Goal: Information Seeking & Learning: Learn about a topic

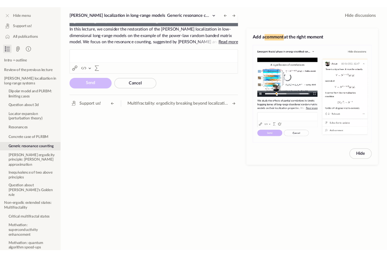
scroll to position [210, 0]
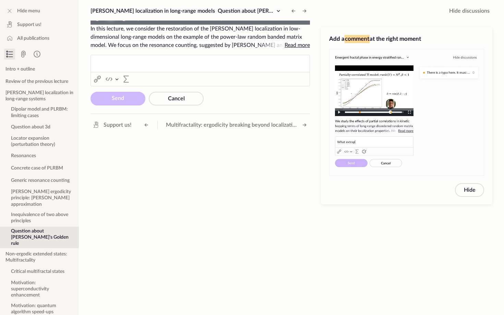
click at [111, 18] on span "Video Player" at bounding box center [111, 18] width 0 height 0
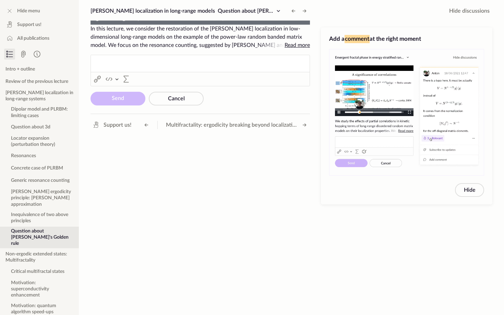
click at [91, 25] on video "To view this video please enable JavaScript, and consider upgrading to a web br…" at bounding box center [200, 25] width 219 height 0
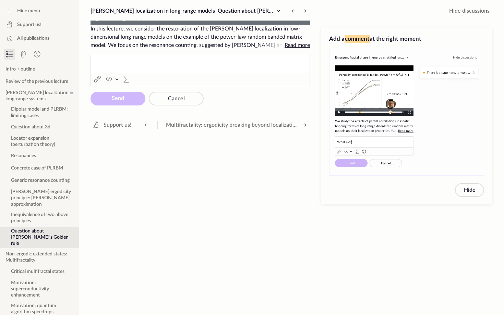
click at [91, 25] on video "To view this video please enable JavaScript, and consider upgrading to a web br…" at bounding box center [200, 25] width 219 height 0
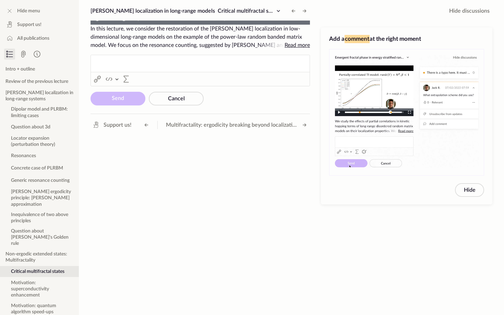
click at [91, 25] on video "To view this video please enable JavaScript, and consider upgrading to a web br…" at bounding box center [200, 25] width 219 height 0
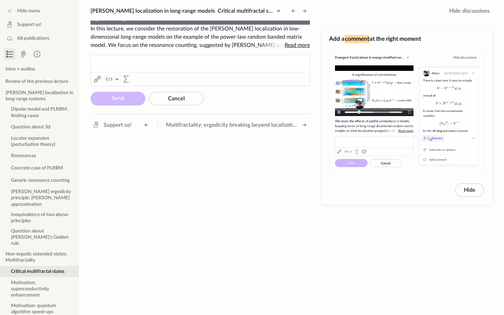
click at [91, 25] on video "To view this video please enable JavaScript, and consider upgrading to a web br…" at bounding box center [200, 25] width 219 height 0
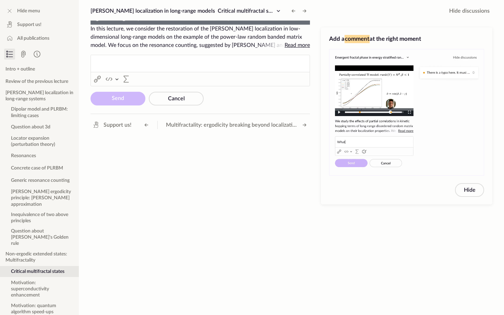
click at [91, 25] on video "To view this video please enable JavaScript, and consider upgrading to a web br…" at bounding box center [200, 25] width 219 height 0
click at [94, 25] on video "To view this video please enable JavaScript, and consider upgrading to a web br…" at bounding box center [200, 25] width 219 height 0
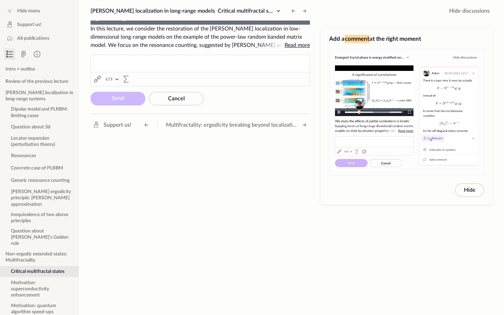
click at [96, 25] on video "To view this video please enable JavaScript, and consider upgrading to a web br…" at bounding box center [200, 25] width 219 height 0
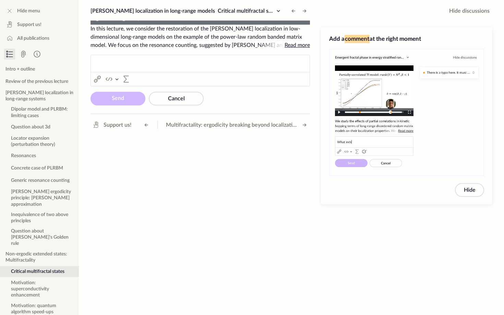
click at [204, 25] on video "To view this video please enable JavaScript, and consider upgrading to a web br…" at bounding box center [200, 25] width 219 height 0
click at [210, 25] on video "To view this video please enable JavaScript, and consider upgrading to a web br…" at bounding box center [200, 25] width 219 height 0
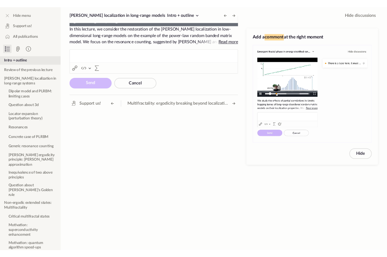
scroll to position [268, 0]
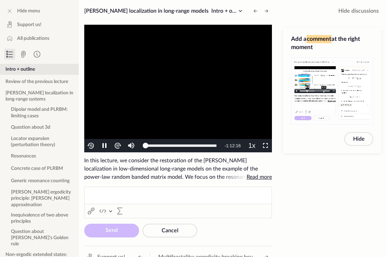
click at [148, 110] on video "To view this video please enable JavaScript, and consider upgrading to a web br…" at bounding box center [178, 89] width 188 height 128
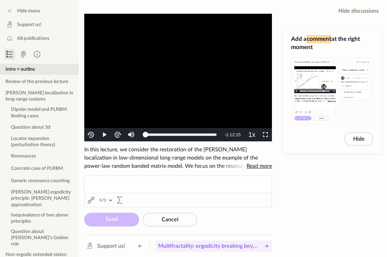
click at [217, 242] on span "Multifractality: ergodicity breaking beyond localization" at bounding box center [208, 246] width 101 height 8
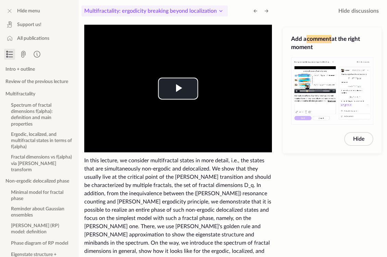
click at [223, 11] on icon at bounding box center [221, 11] width 8 height 8
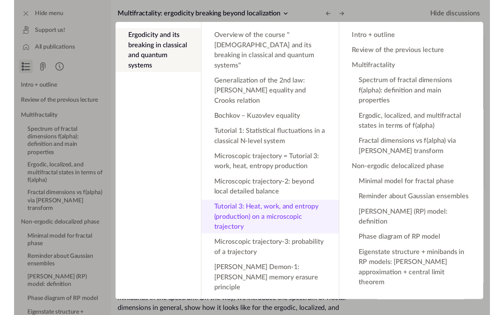
scroll to position [334, 0]
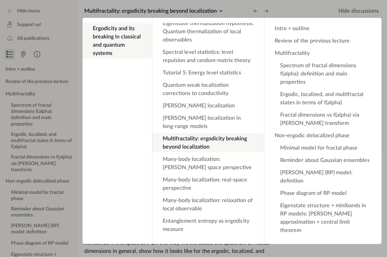
click at [218, 9] on app-backdrop at bounding box center [193, 128] width 387 height 257
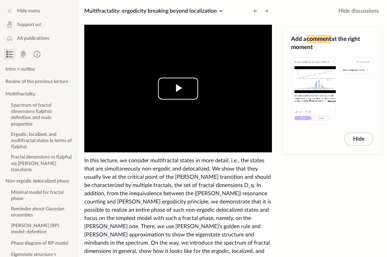
click at [178, 88] on span "Video Player" at bounding box center [178, 88] width 0 height 0
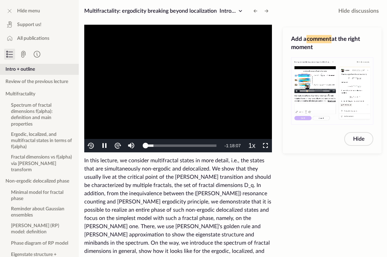
click at [113, 130] on video "To view this video please enable JavaScript, and consider upgrading to a web br…" at bounding box center [178, 89] width 188 height 128
click at [105, 146] on span "Video Player" at bounding box center [105, 146] width 0 height 0
click at [266, 146] on span "Video Player" at bounding box center [266, 146] width 0 height 0
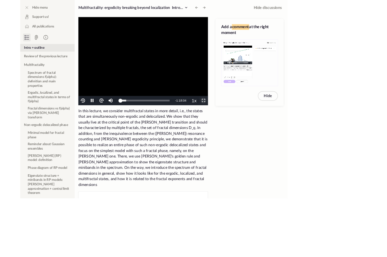
scroll to position [276, 0]
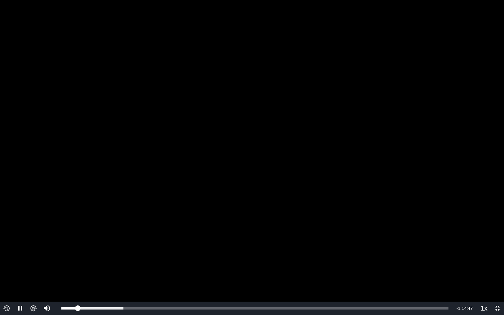
click at [296, 186] on video "To view this video please enable JavaScript, and consider upgrading to a web br…" at bounding box center [252, 157] width 504 height 315
click at [169, 205] on video "To view this video please enable JavaScript, and consider upgrading to a web br…" at bounding box center [252, 157] width 504 height 315
click at [116, 148] on video "To view this video please enable JavaScript, and consider upgrading to a web br…" at bounding box center [252, 157] width 504 height 315
click at [70, 143] on video "To view this video please enable JavaScript, and consider upgrading to a web br…" at bounding box center [252, 157] width 504 height 315
click at [100, 115] on video "To view this video please enable JavaScript, and consider upgrading to a web br…" at bounding box center [252, 157] width 504 height 315
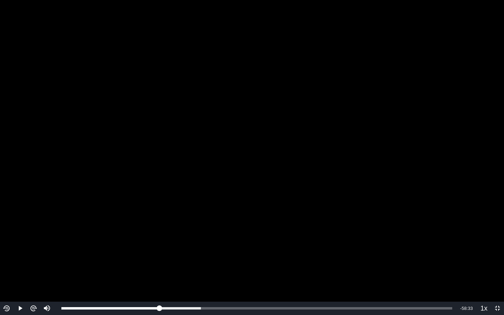
click at [124, 125] on video "To view this video please enable JavaScript, and consider upgrading to a web br…" at bounding box center [252, 157] width 504 height 315
click at [387, 106] on video "To view this video please enable JavaScript, and consider upgrading to a web br…" at bounding box center [252, 157] width 504 height 315
click at [363, 135] on video "To view this video please enable JavaScript, and consider upgrading to a web br…" at bounding box center [252, 157] width 504 height 315
click at [249, 217] on video "To view this video please enable JavaScript, and consider upgrading to a web br…" at bounding box center [252, 157] width 504 height 315
click at [175, 256] on video "To view this video please enable JavaScript, and consider upgrading to a web br…" at bounding box center [252, 157] width 504 height 315
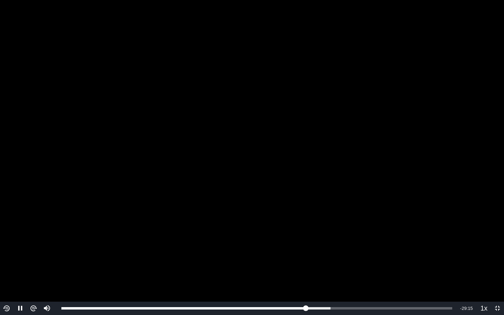
click at [148, 228] on video "To view this video please enable JavaScript, and consider upgrading to a web br…" at bounding box center [252, 157] width 504 height 315
click at [192, 205] on video "To view this video please enable JavaScript, and consider upgrading to a web br…" at bounding box center [252, 157] width 504 height 315
click at [331, 144] on video "To view this video please enable JavaScript, and consider upgrading to a web br…" at bounding box center [252, 157] width 504 height 315
click at [114, 209] on video "To view this video please enable JavaScript, and consider upgrading to a web br…" at bounding box center [252, 157] width 504 height 315
click at [247, 174] on video "To view this video please enable JavaScript, and consider upgrading to a web br…" at bounding box center [252, 157] width 504 height 315
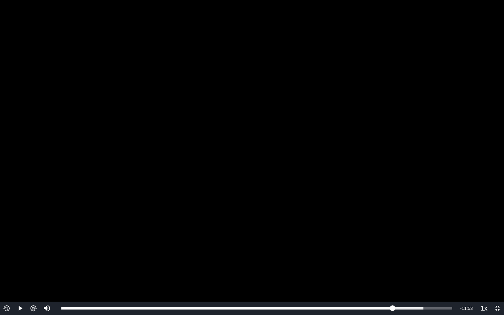
click at [267, 125] on video "To view this video please enable JavaScript, and consider upgrading to a web br…" at bounding box center [252, 157] width 504 height 315
click at [33, 256] on img "Video Player" at bounding box center [33, 309] width 8 height 8
click at [387, 256] on div "1:10:10" at bounding box center [415, 309] width 0 height 2
click at [358, 195] on video "To view this video please enable JavaScript, and consider upgrading to a web br…" at bounding box center [252, 157] width 504 height 315
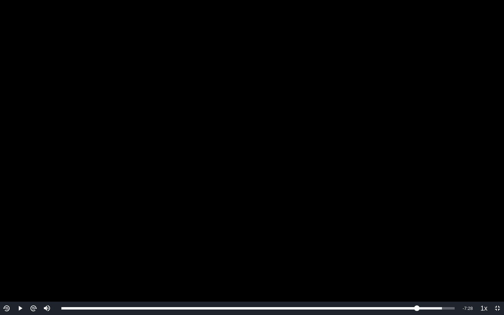
click at [358, 195] on video "To view this video please enable JavaScript, and consider upgrading to a web br…" at bounding box center [252, 157] width 504 height 315
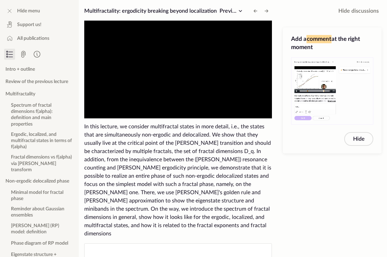
scroll to position [0, 0]
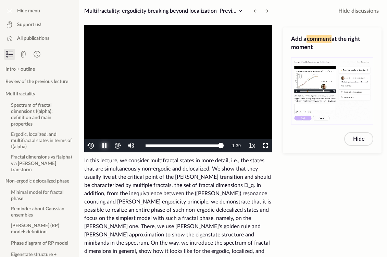
click at [105, 146] on span "Video Player" at bounding box center [105, 146] width 0 height 0
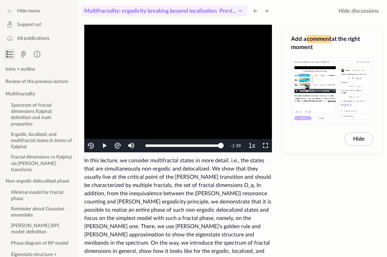
click at [241, 8] on icon at bounding box center [241, 11] width 8 height 8
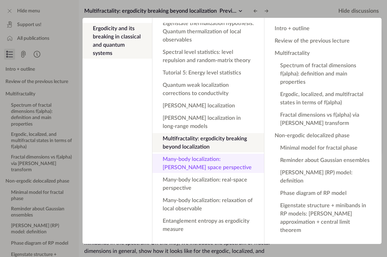
click at [197, 154] on button "Many-body localization: [PERSON_NAME] space perspective" at bounding box center [209, 163] width 112 height 19
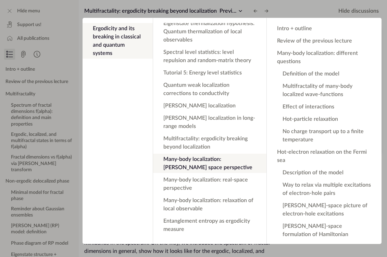
scroll to position [310, 0]
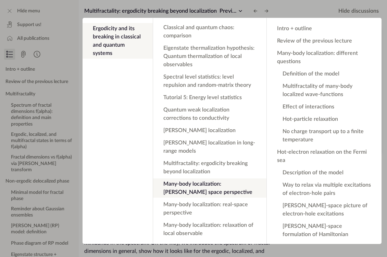
click at [233, 13] on app-backdrop at bounding box center [193, 128] width 387 height 257
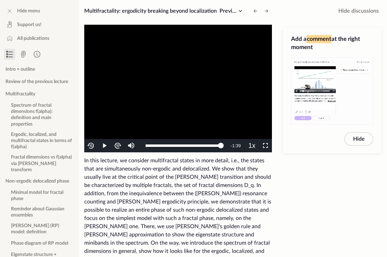
scroll to position [93, 0]
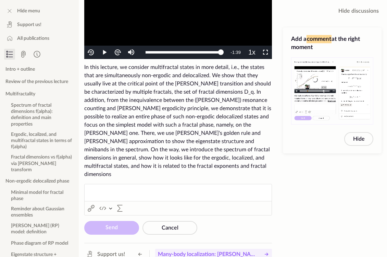
click at [225, 250] on span "Many-body localization: [PERSON_NAME] space perspective" at bounding box center [208, 254] width 101 height 8
